Goal: Ask a question

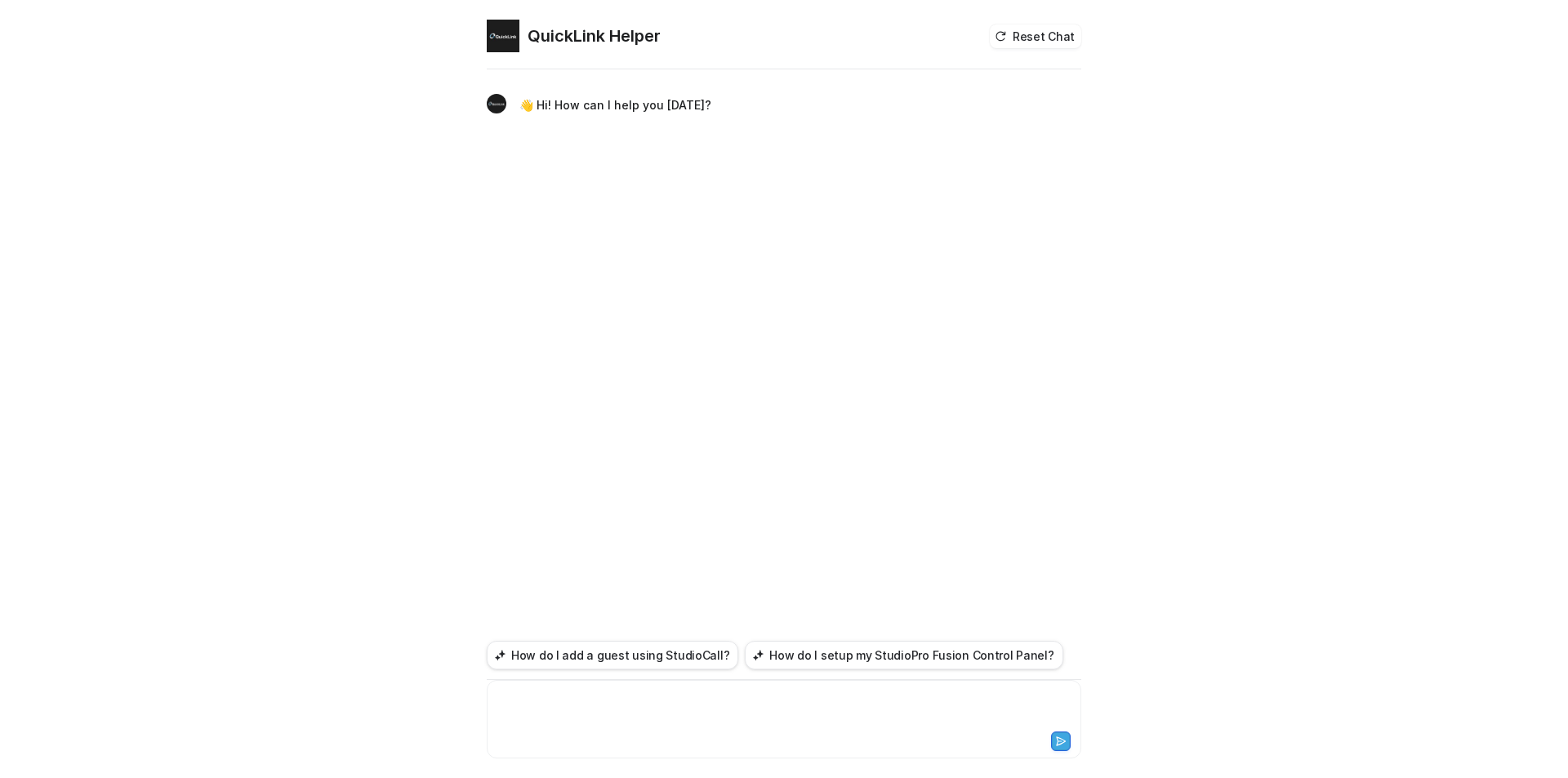
drag, startPoint x: 775, startPoint y: 715, endPoint x: 769, endPoint y: 702, distance: 14.3
click at [774, 715] on div at bounding box center [784, 709] width 586 height 37
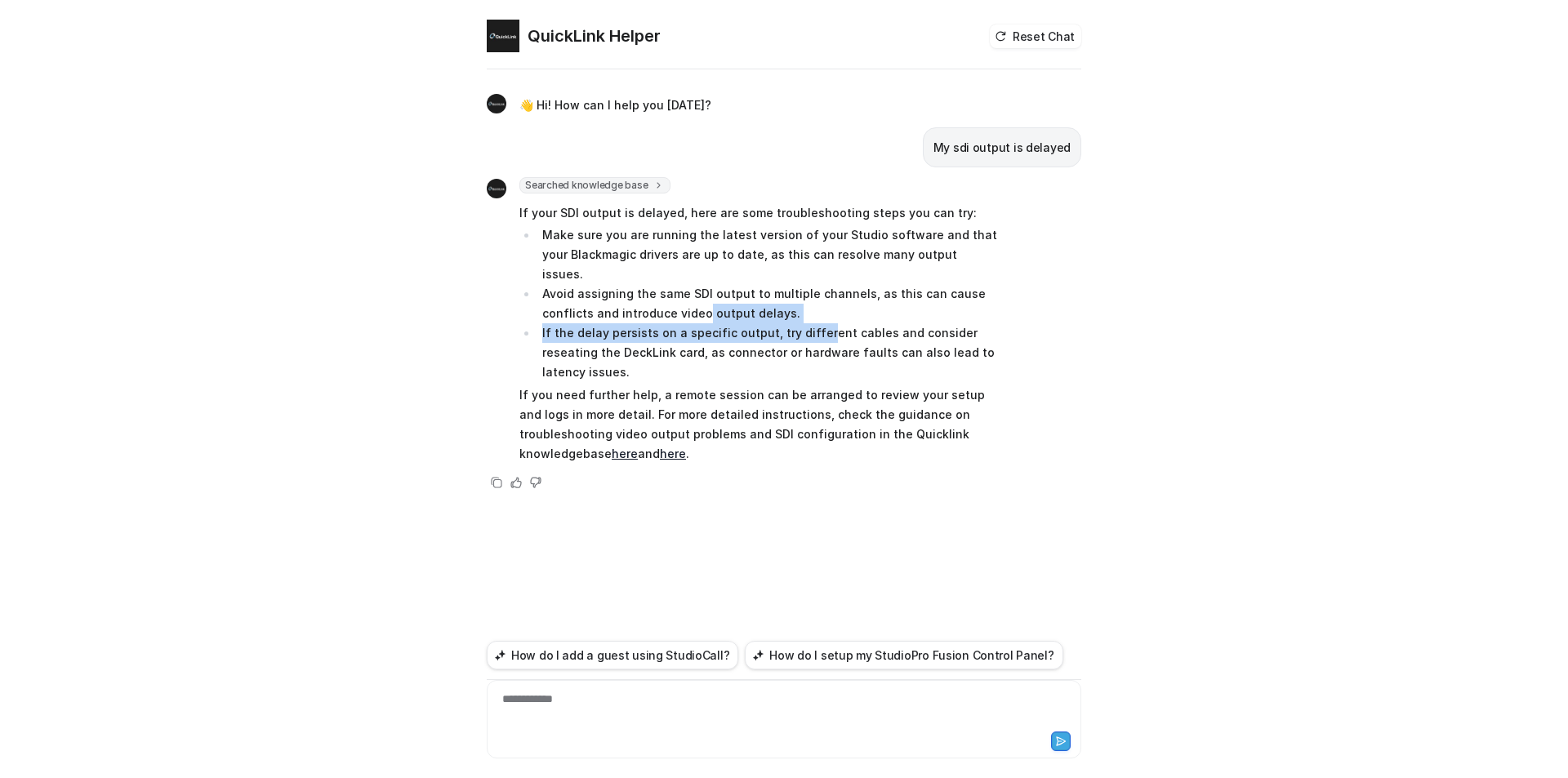
drag, startPoint x: 814, startPoint y: 310, endPoint x: 690, endPoint y: 292, distance: 125.3
click at [690, 292] on ul "Make sure you are running the latest version of your Studio software and that y…" at bounding box center [758, 304] width 477 height 156
